Goal: Transaction & Acquisition: Subscribe to service/newsletter

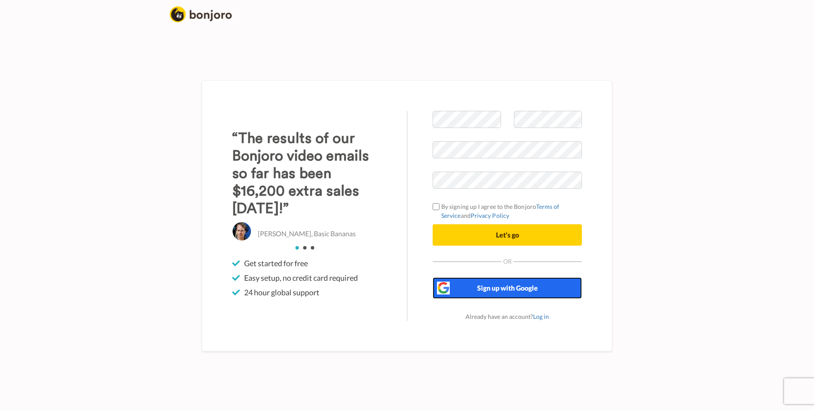
drag, startPoint x: 0, startPoint y: 0, endPoint x: 494, endPoint y: 286, distance: 570.9
click at [494, 286] on span "Sign up with Google" at bounding box center [507, 287] width 61 height 8
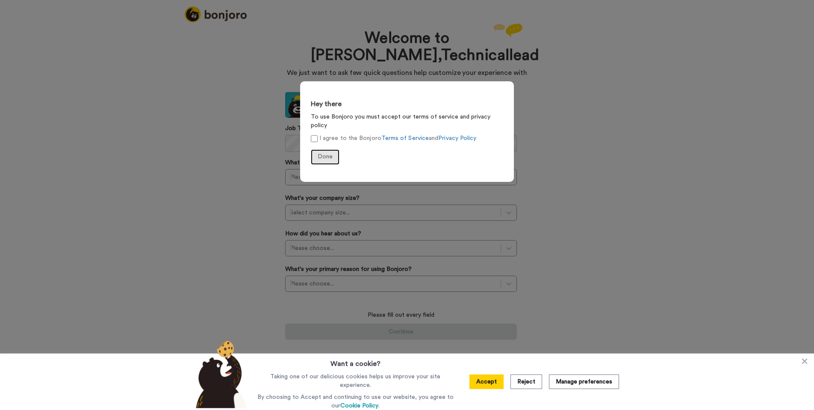
click at [319, 154] on span "Done" at bounding box center [325, 157] width 15 height 6
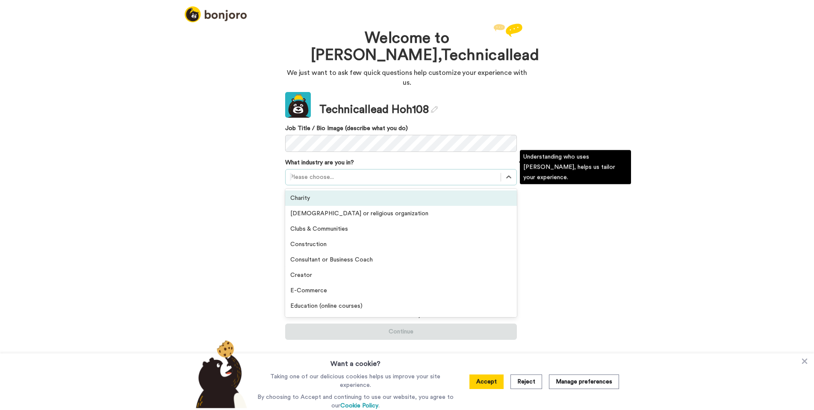
click at [350, 172] on div at bounding box center [393, 177] width 207 height 10
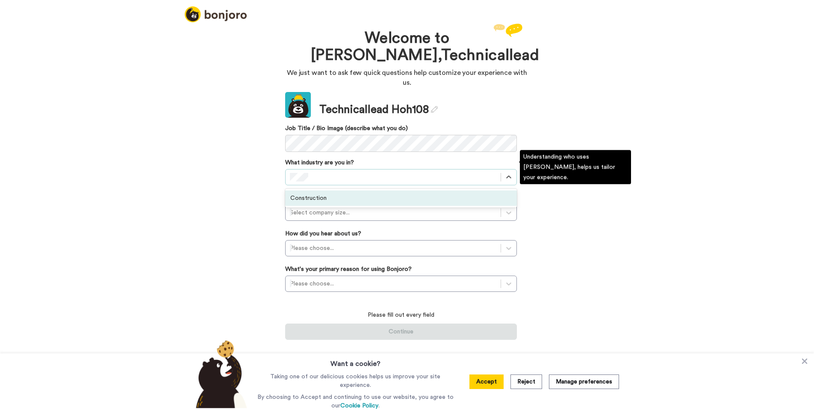
click at [351, 190] on div "Construction" at bounding box center [401, 197] width 232 height 15
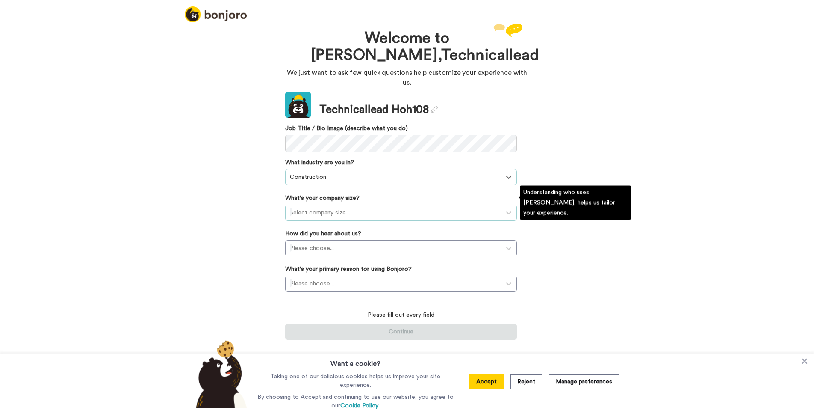
click at [347, 207] on div at bounding box center [393, 212] width 207 height 10
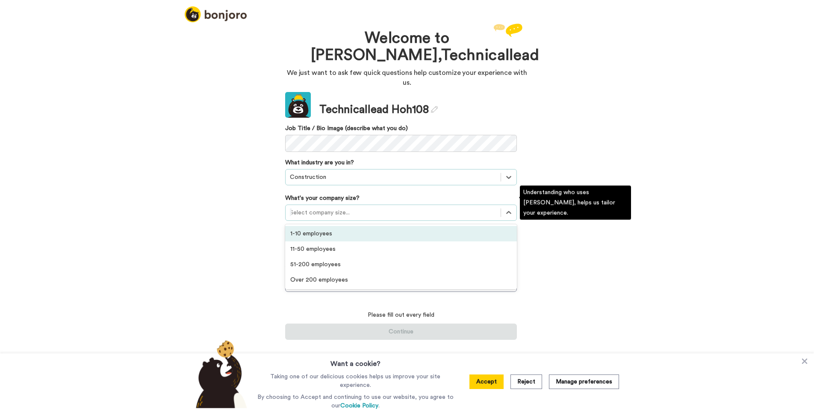
click at [338, 227] on div "1-10 employees" at bounding box center [401, 233] width 232 height 15
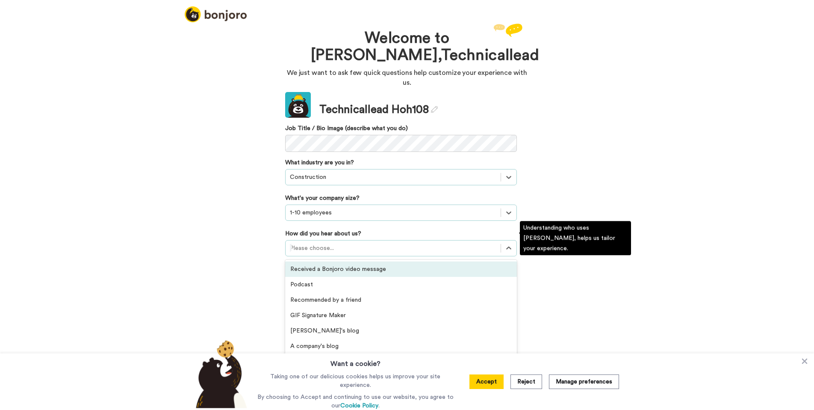
click at [343, 243] on div at bounding box center [393, 248] width 207 height 10
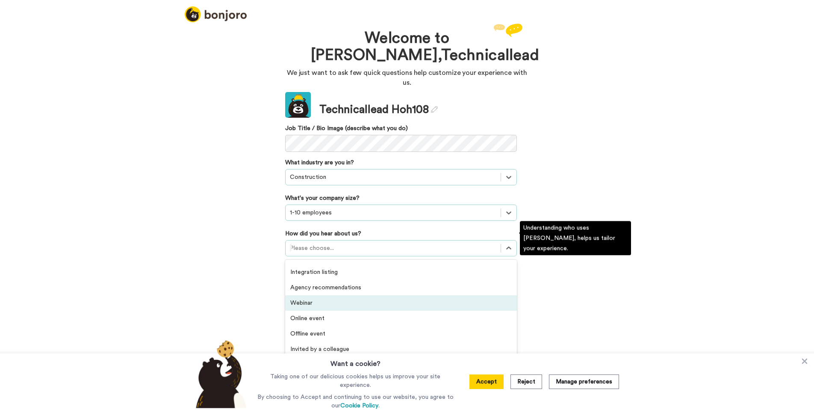
scroll to position [183, 0]
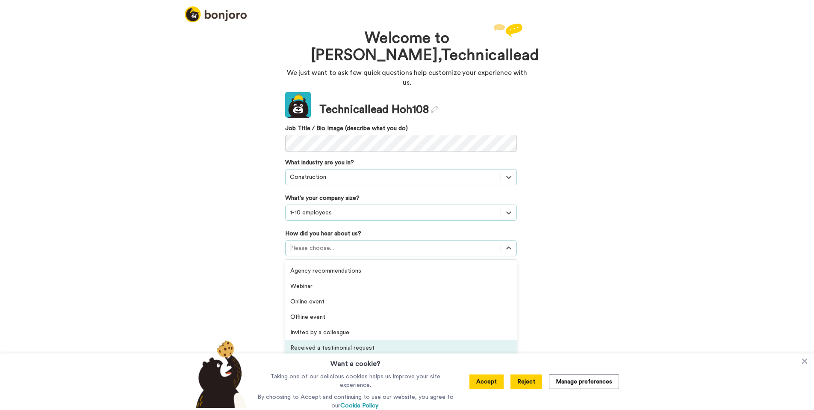
click at [519, 383] on button "Reject" at bounding box center [527, 381] width 32 height 15
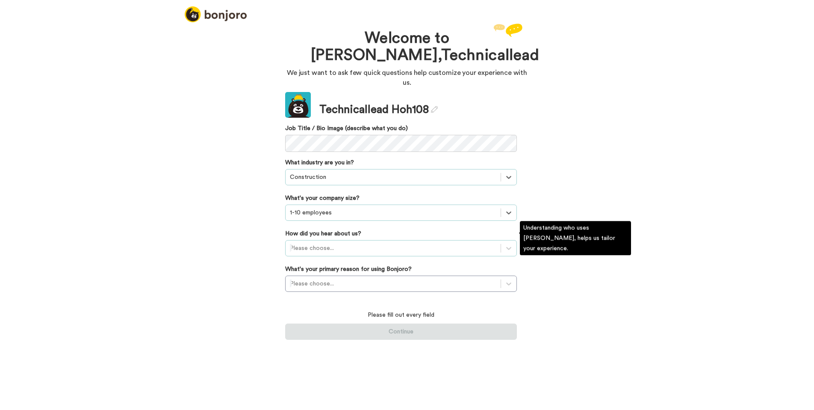
click at [417, 243] on div at bounding box center [393, 248] width 207 height 10
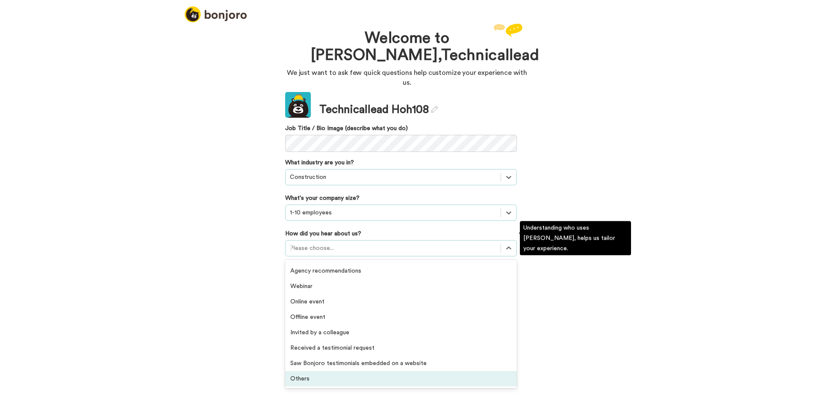
click at [381, 371] on div "Others" at bounding box center [401, 378] width 232 height 15
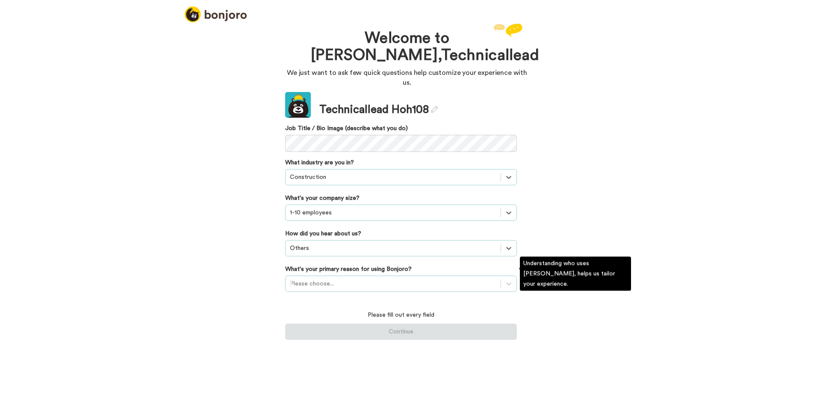
click at [358, 278] on div at bounding box center [393, 283] width 207 height 10
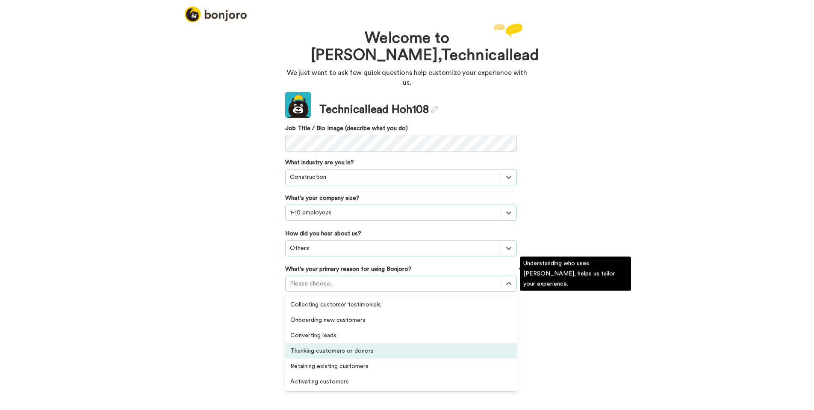
click at [387, 343] on div "Thanking customers or donors" at bounding box center [401, 350] width 232 height 15
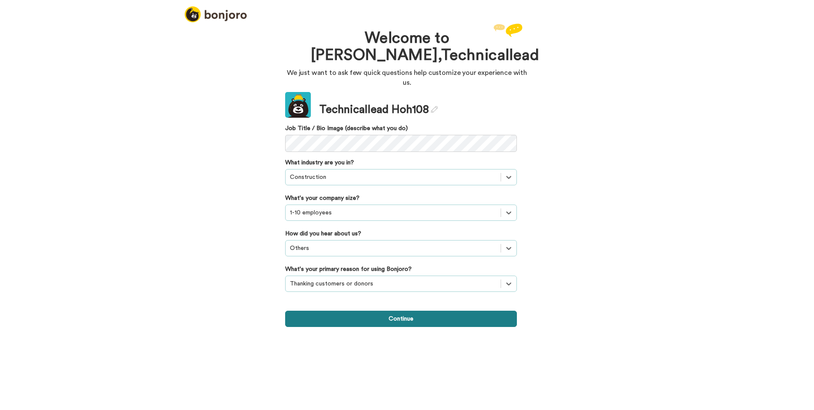
click at [402, 310] on button "Continue" at bounding box center [401, 318] width 232 height 16
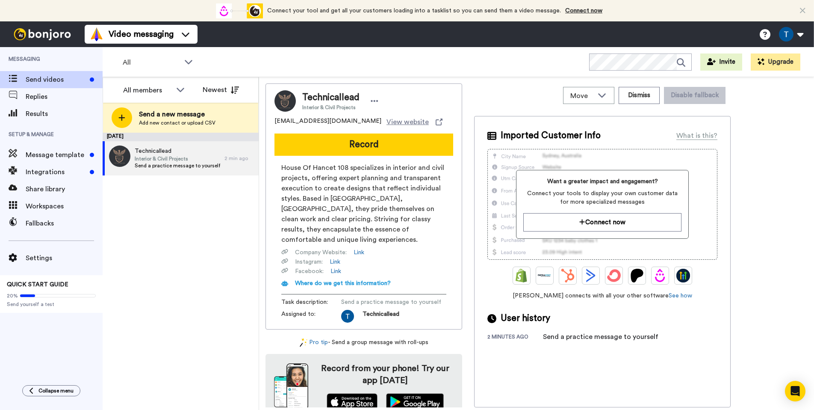
scroll to position [2, 0]
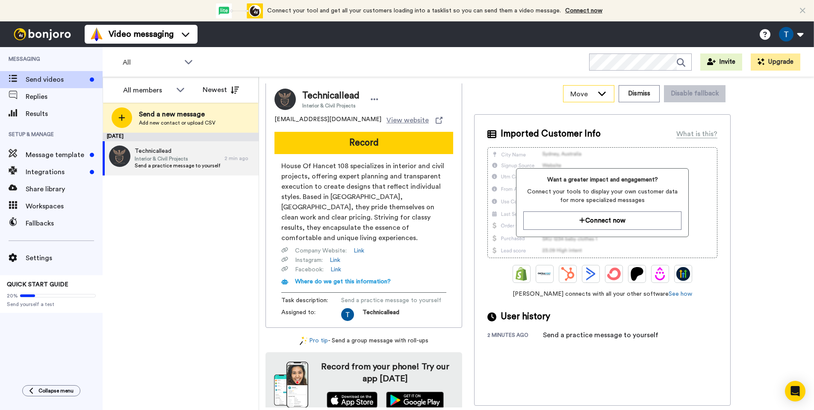
click at [605, 94] on icon at bounding box center [602, 94] width 8 height 4
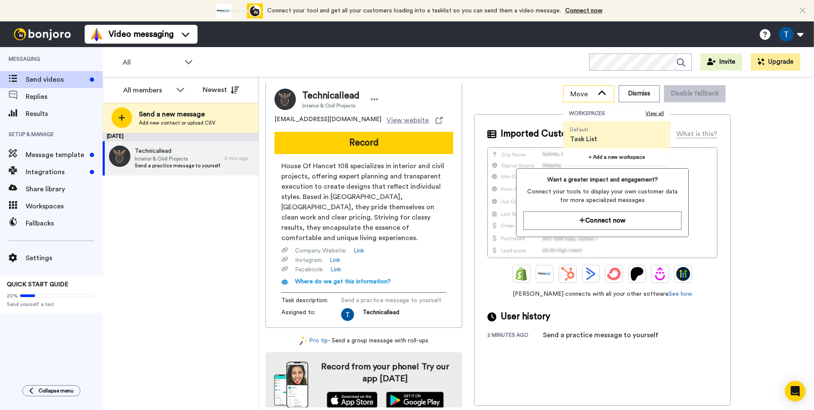
click at [605, 94] on icon at bounding box center [602, 93] width 10 height 9
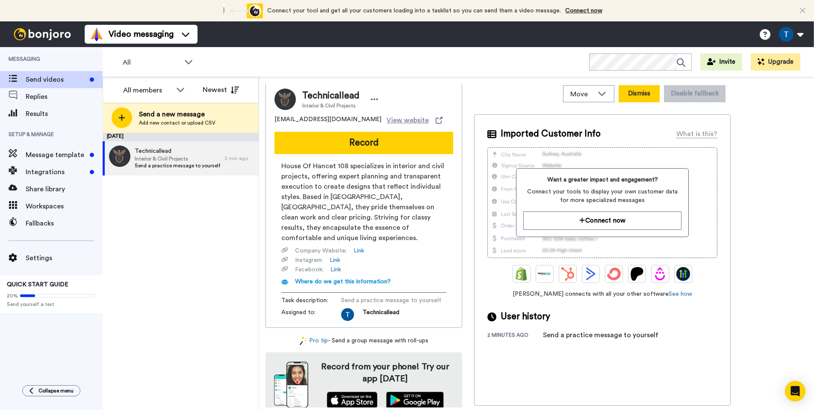
click at [644, 98] on button "Dismiss" at bounding box center [639, 93] width 41 height 17
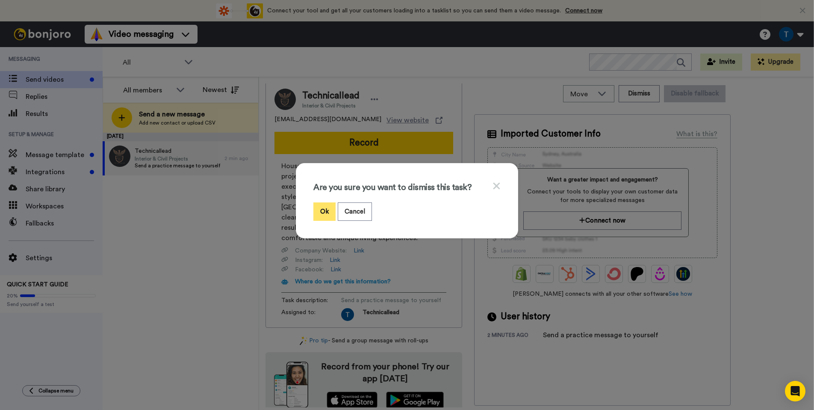
click at [322, 211] on button "Ok" at bounding box center [324, 211] width 22 height 18
